Goal: Share content: Share content

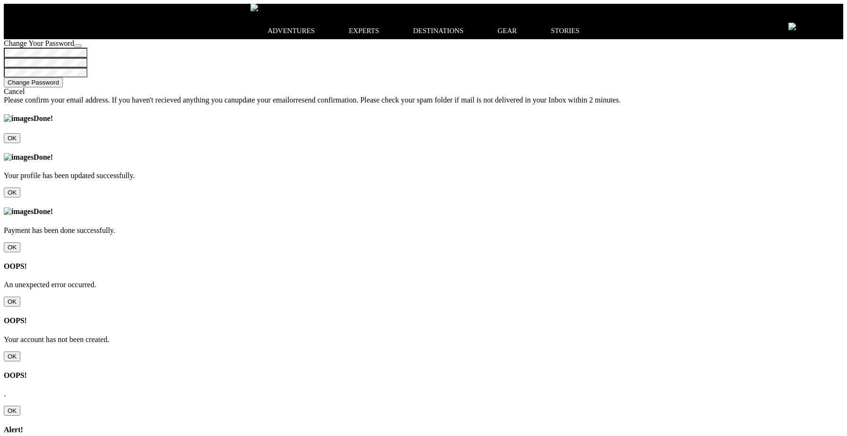
click at [834, 26] on icon at bounding box center [834, 26] width 0 height 0
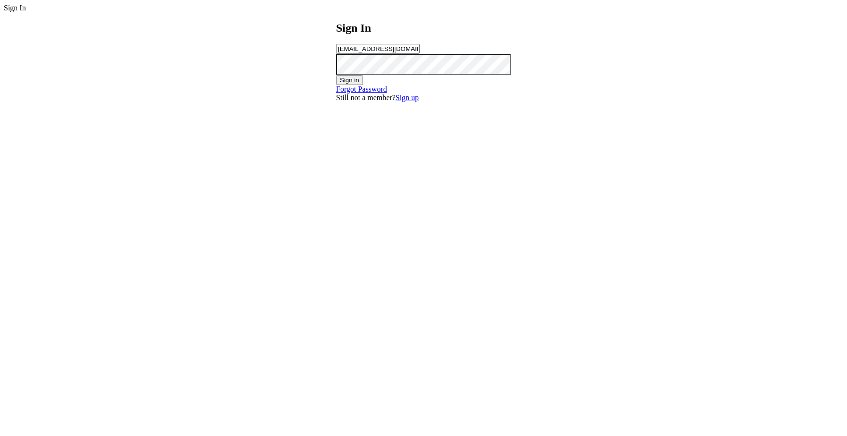
click at [621, 102] on div "Sign In chandan201@yopmail.com Sign in Forgot Password Still not a member? Sign…" at bounding box center [424, 57] width 840 height 90
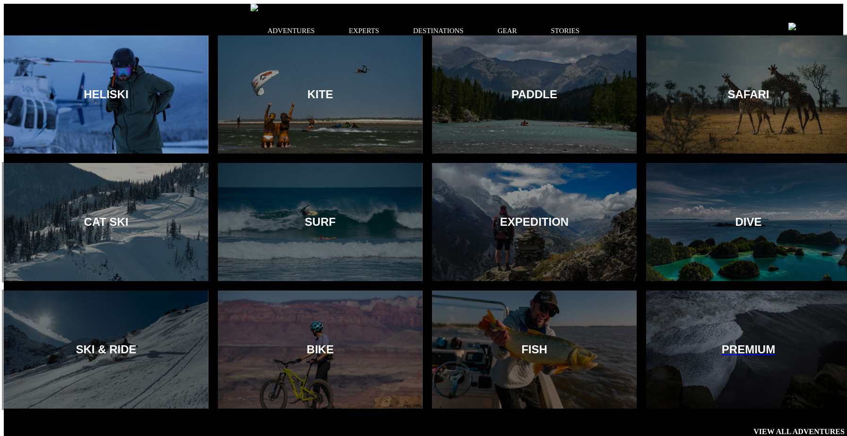
click at [184, 81] on div at bounding box center [106, 95] width 209 height 121
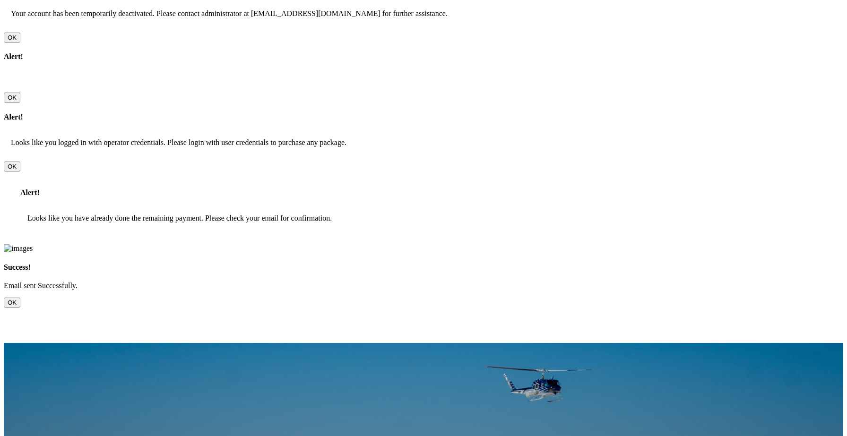
scroll to position [445, 0]
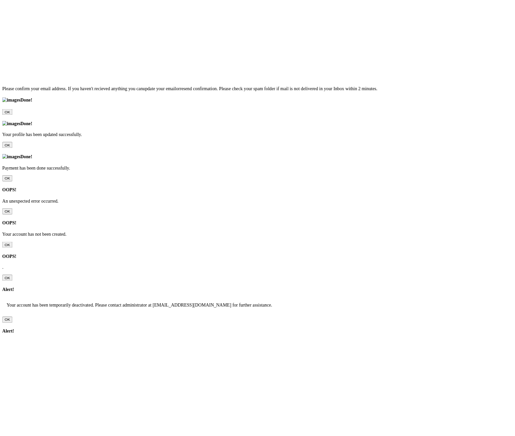
scroll to position [96, 0]
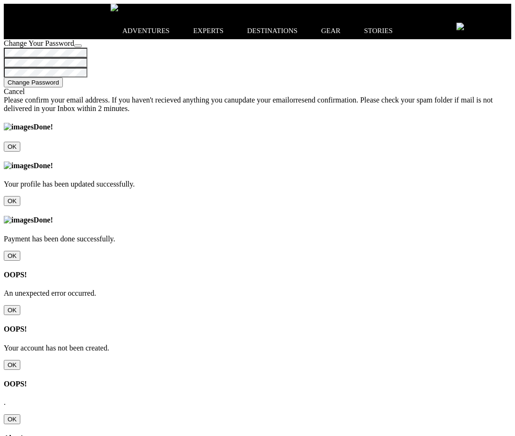
scroll to position [96, 0]
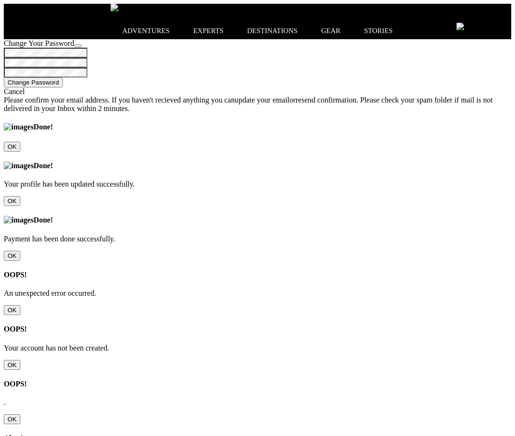
scroll to position [96, 0]
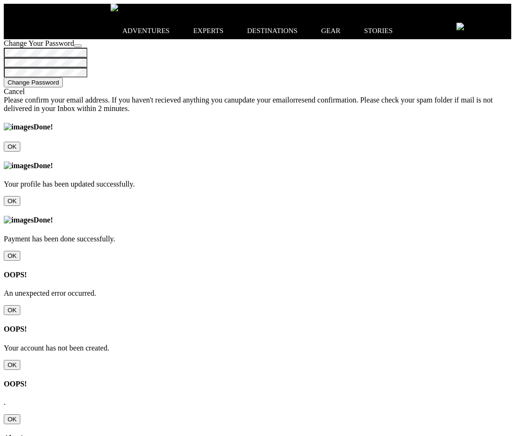
click at [502, 26] on icon at bounding box center [502, 26] width 0 height 0
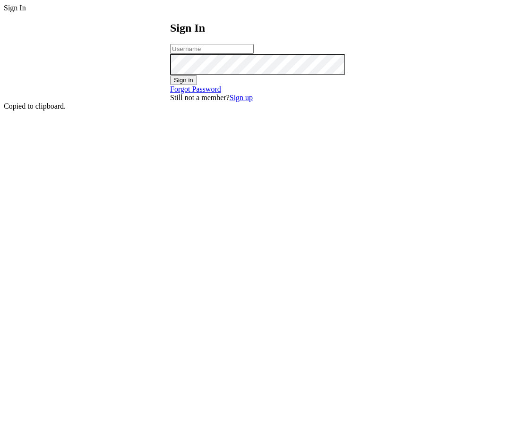
type input "chandan201@yopmail.com"
click at [444, 102] on div "Sign In chandan201@yopmail.com Sign in Forgot Password Still not a member? Sign…" at bounding box center [258, 57] width 508 height 90
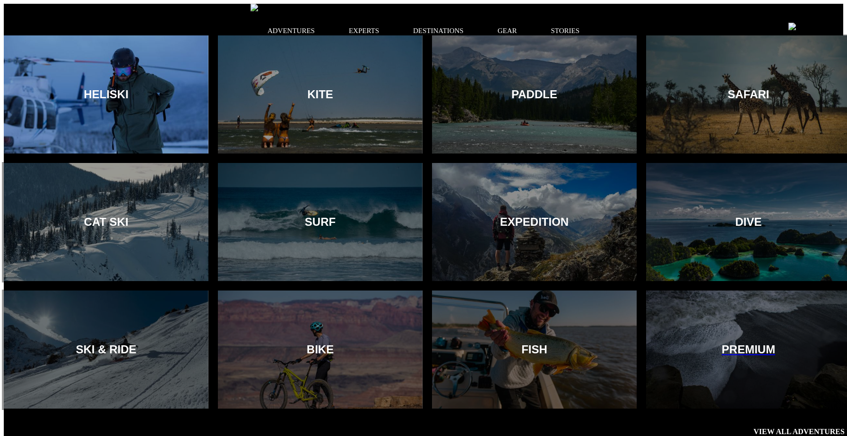
click at [130, 126] on div at bounding box center [106, 95] width 209 height 121
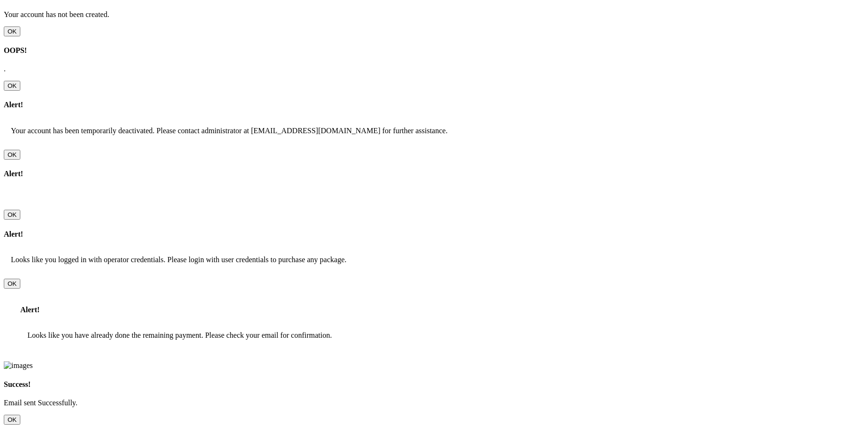
scroll to position [326, 0]
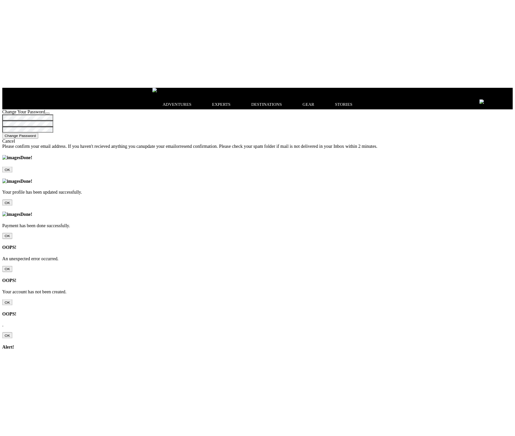
scroll to position [74, 0]
